Goal: Task Accomplishment & Management: Complete application form

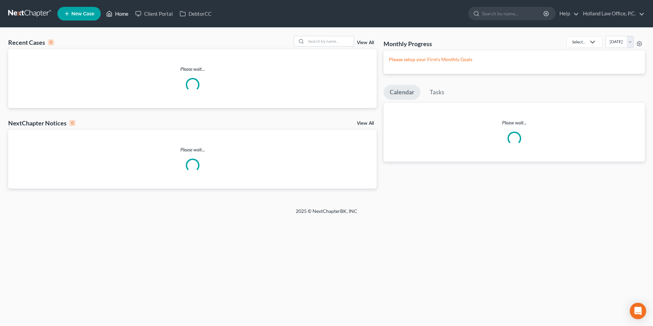
click at [120, 17] on link "Home" at bounding box center [117, 14] width 29 height 12
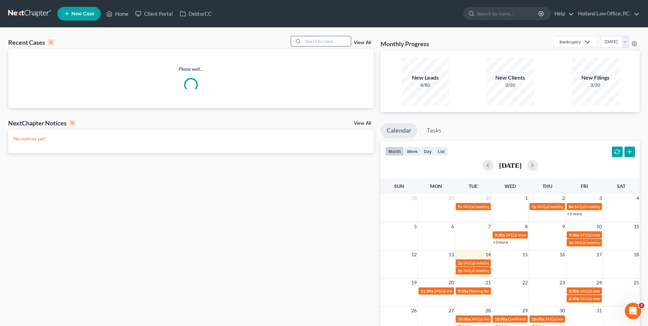
click at [325, 43] on input "search" at bounding box center [327, 41] width 48 height 10
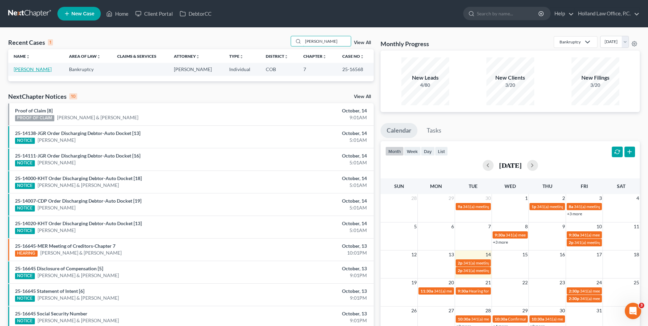
type input "[PERSON_NAME]"
click at [30, 70] on link "[PERSON_NAME]" at bounding box center [33, 69] width 38 height 6
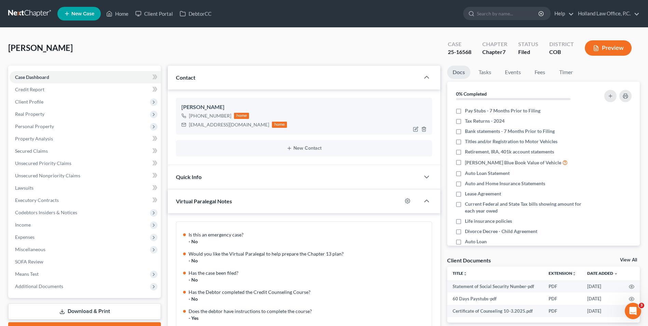
scroll to position [553, 0]
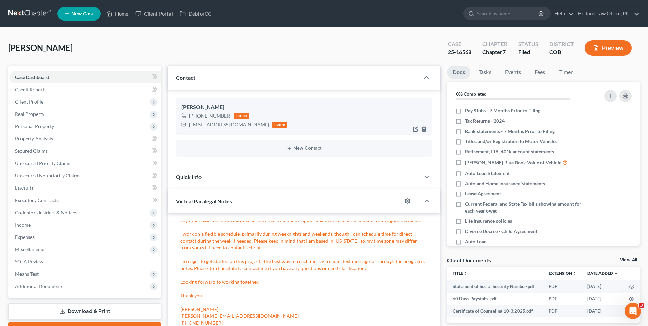
drag, startPoint x: 229, startPoint y: 116, endPoint x: 195, endPoint y: 119, distance: 33.6
click at [195, 119] on div "[PHONE_NUMBER] home" at bounding box center [234, 115] width 106 height 9
drag, startPoint x: 195, startPoint y: 119, endPoint x: 209, endPoint y: 117, distance: 14.2
copy div "[PHONE_NUMBER]"
drag, startPoint x: 203, startPoint y: 53, endPoint x: 163, endPoint y: 43, distance: 41.6
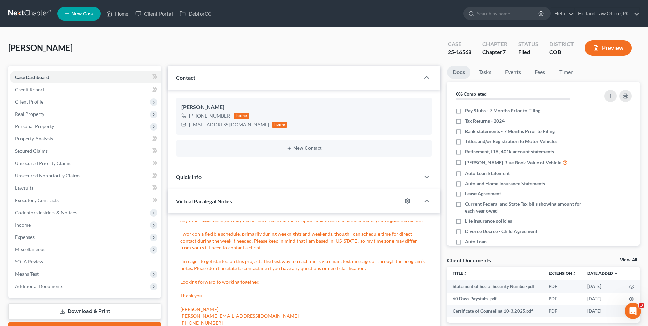
click at [203, 52] on div "[PERSON_NAME] Upgraded Case 25-16568 Chapter Chapter 7 Status Filed District CO…" at bounding box center [324, 51] width 632 height 30
click at [114, 9] on link "Home" at bounding box center [117, 14] width 29 height 12
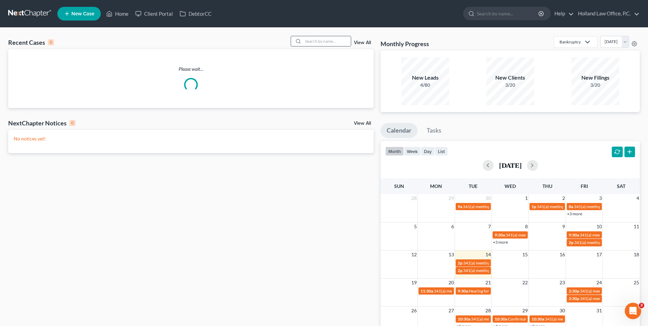
click at [303, 38] on div at bounding box center [297, 41] width 12 height 10
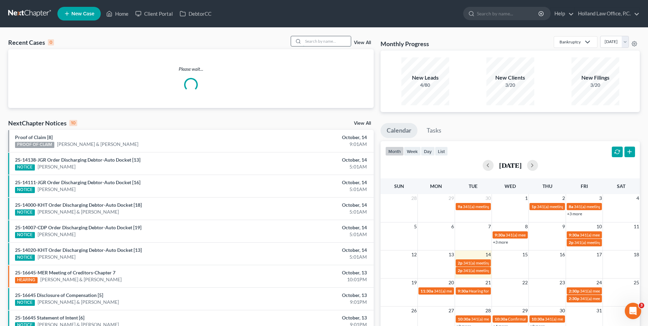
click at [317, 40] on input "search" at bounding box center [327, 41] width 48 height 10
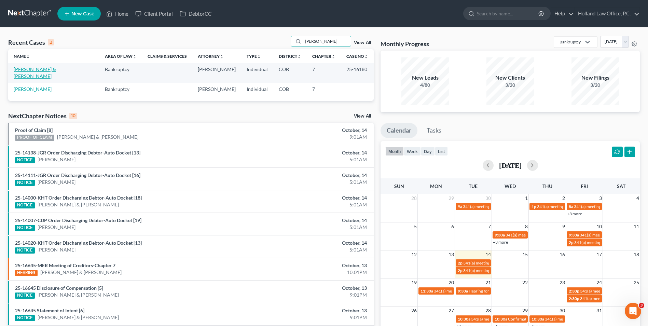
type input "[PERSON_NAME]"
click at [32, 68] on link "[PERSON_NAME] & [PERSON_NAME]" at bounding box center [35, 72] width 42 height 13
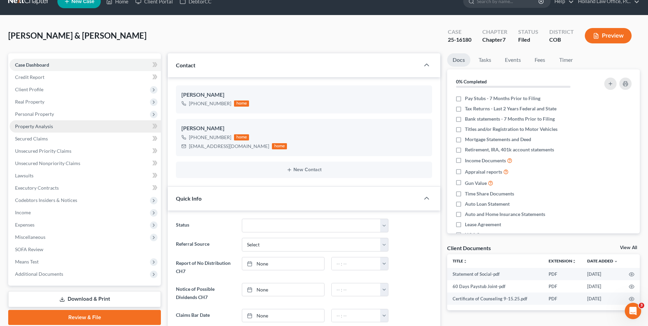
scroll to position [34, 0]
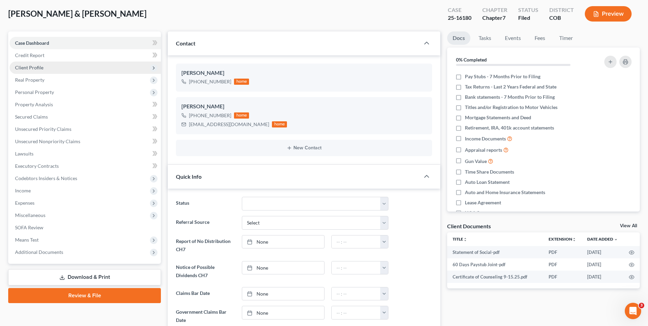
click at [44, 68] on span "Client Profile" at bounding box center [85, 68] width 151 height 12
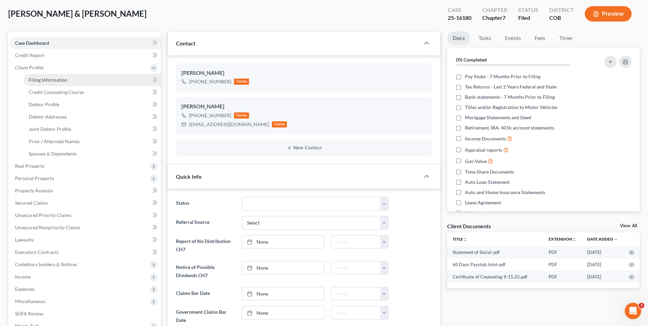
click at [66, 81] on span "Filing Information" at bounding box center [48, 80] width 39 height 6
select select "1"
select select "0"
select select "5"
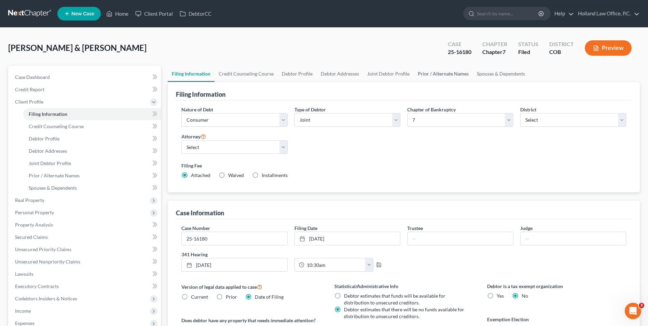
click at [428, 71] on link "Prior / Alternate Names" at bounding box center [443, 74] width 59 height 16
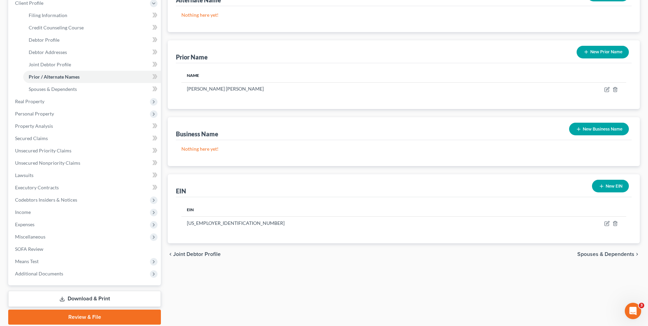
scroll to position [103, 0]
